Goal: Information Seeking & Learning: Learn about a topic

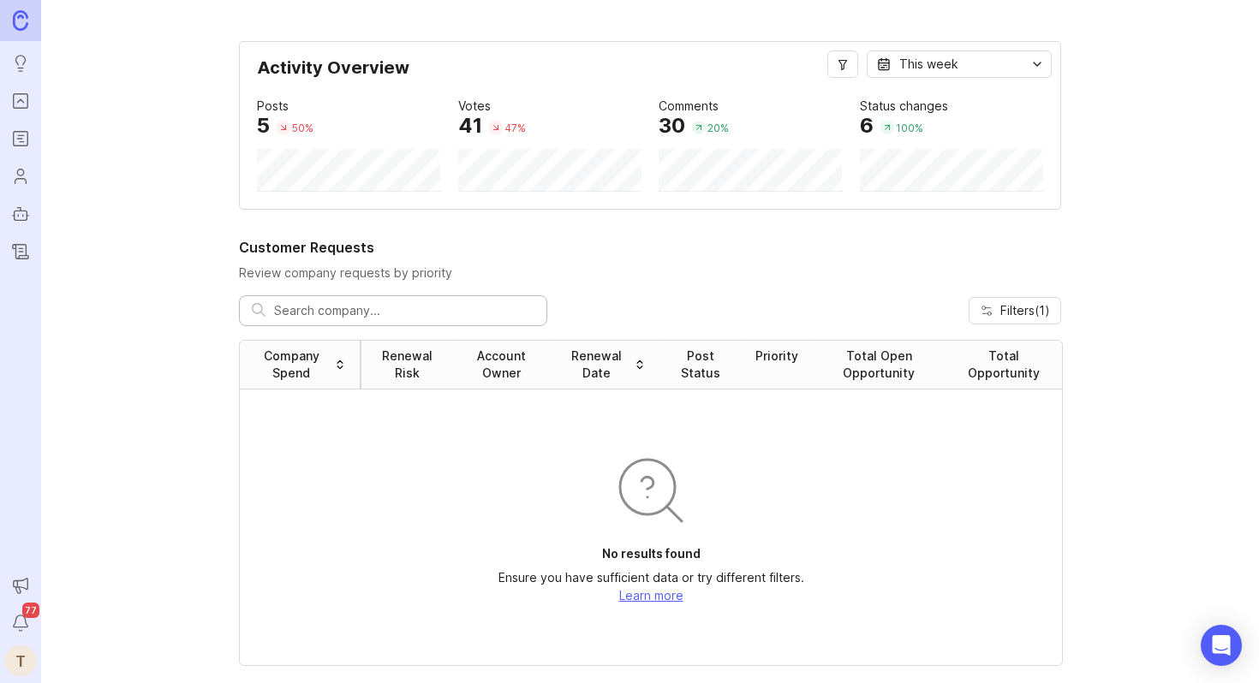
click at [17, 106] on icon "Portal" at bounding box center [20, 101] width 19 height 21
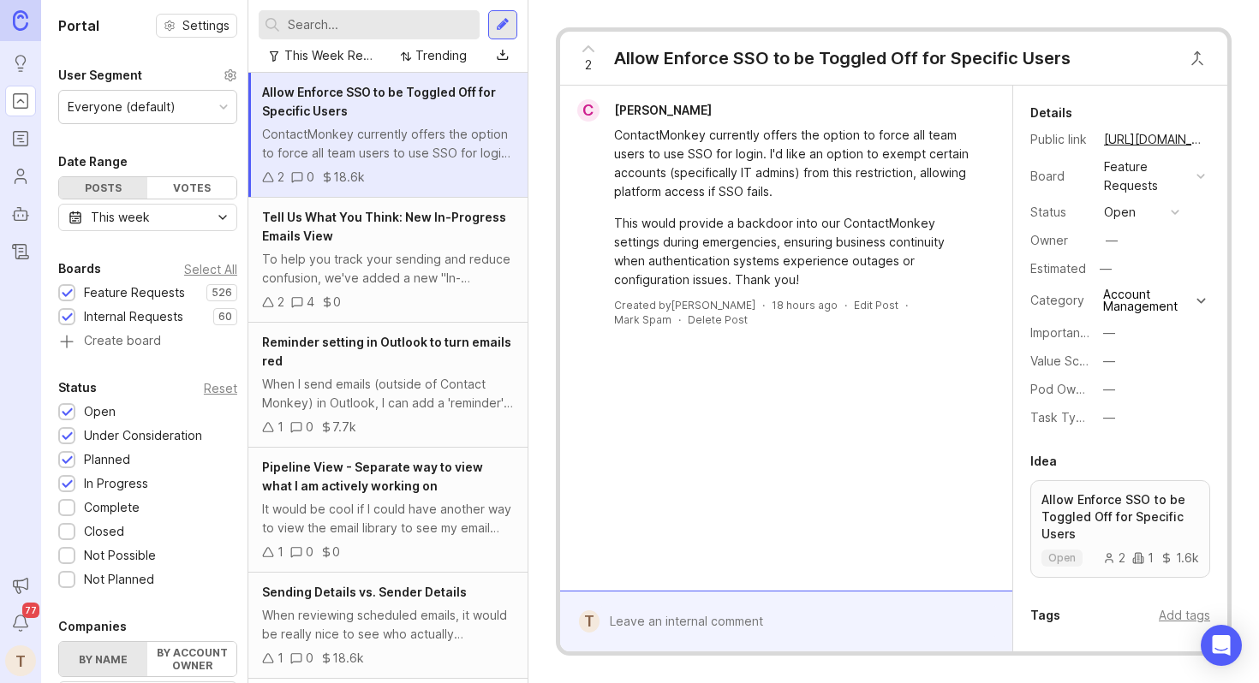
click at [427, 219] on span "Tell Us What You Think: New In-Progress Emails View" at bounding box center [384, 226] width 244 height 33
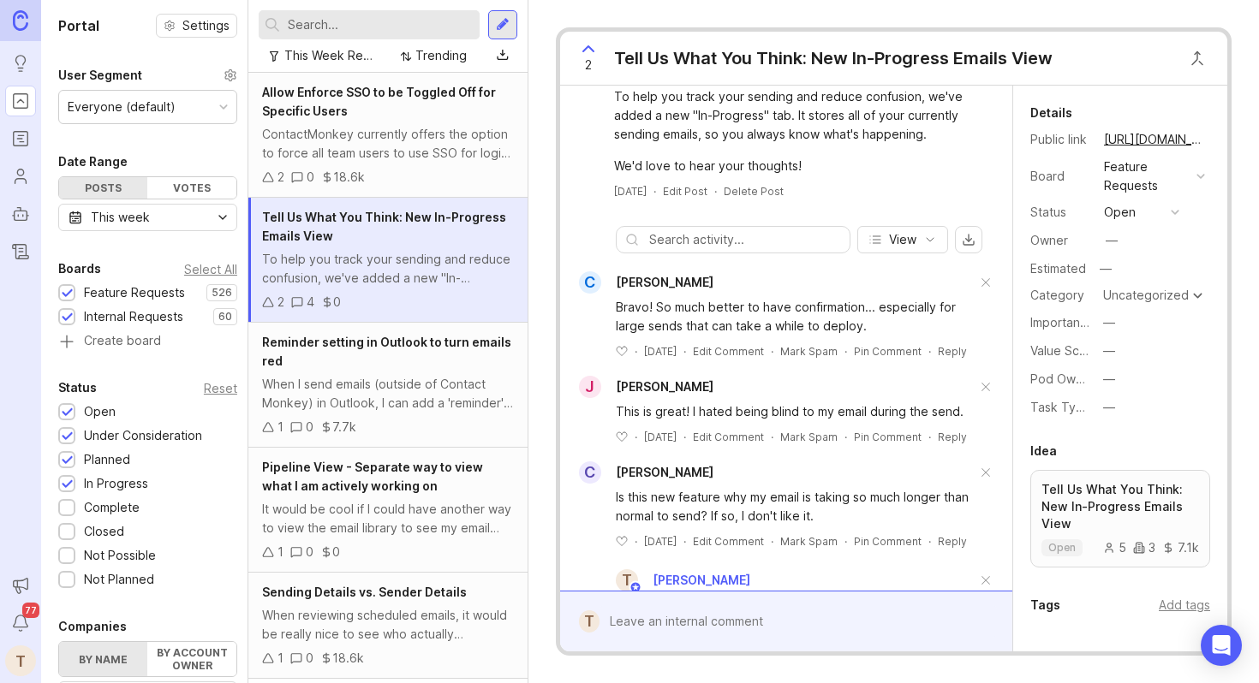
scroll to position [31, 0]
